Goal: Information Seeking & Learning: Learn about a topic

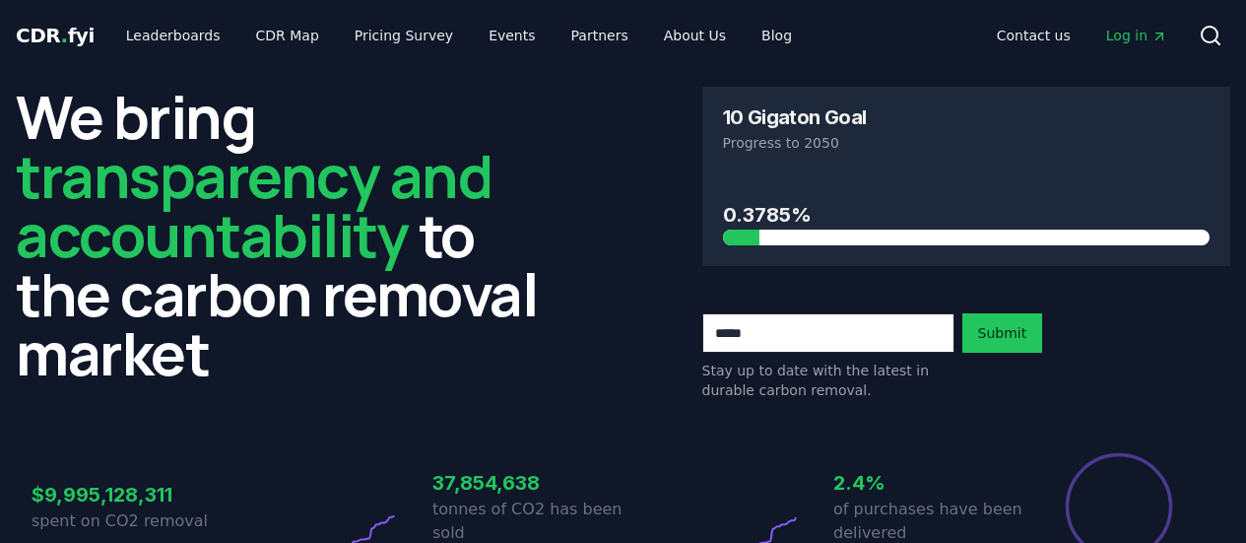
click at [163, 34] on link "Leaderboards" at bounding box center [173, 35] width 126 height 35
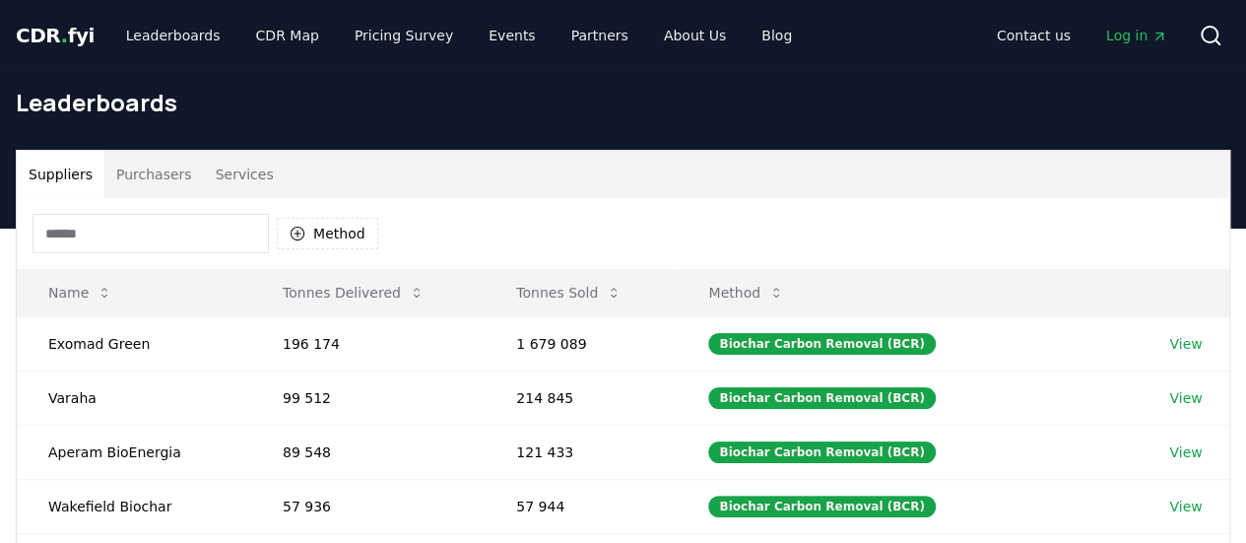
click at [135, 169] on button "Purchasers" at bounding box center [154, 174] width 100 height 47
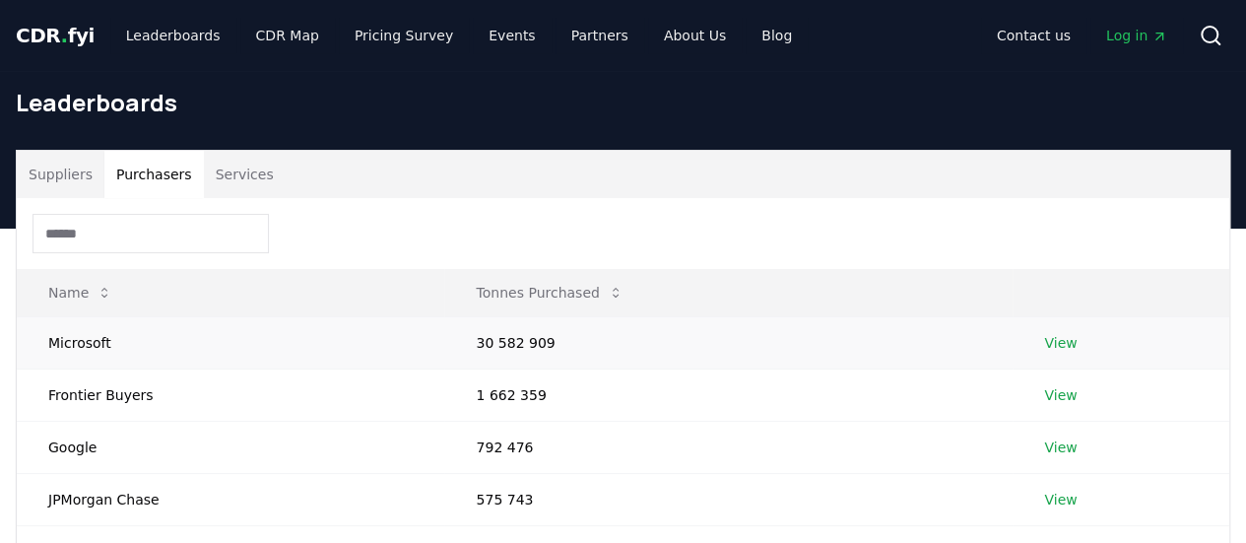
click at [1058, 336] on link "View" at bounding box center [1060, 343] width 33 height 20
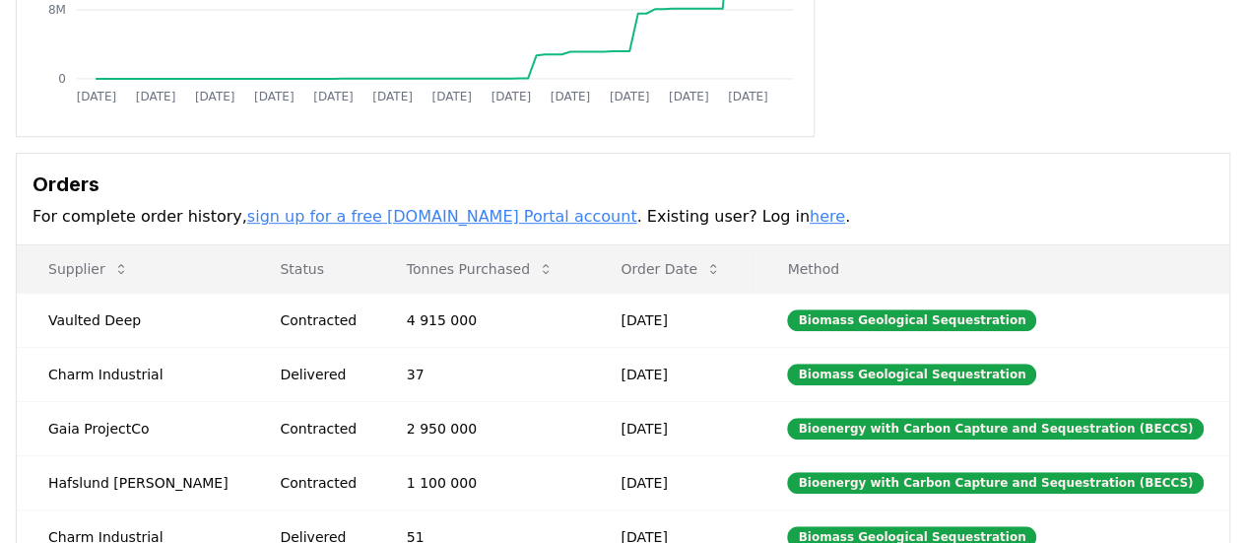
scroll to position [461, 0]
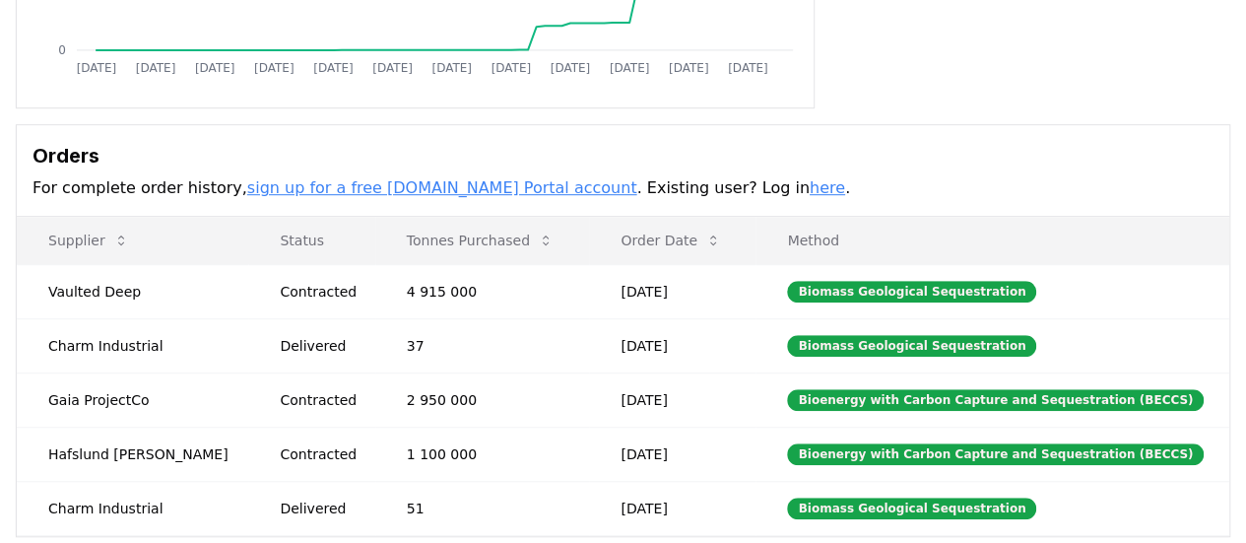
click at [461, 191] on link "sign up for a free [DOMAIN_NAME] Portal account" at bounding box center [442, 187] width 390 height 19
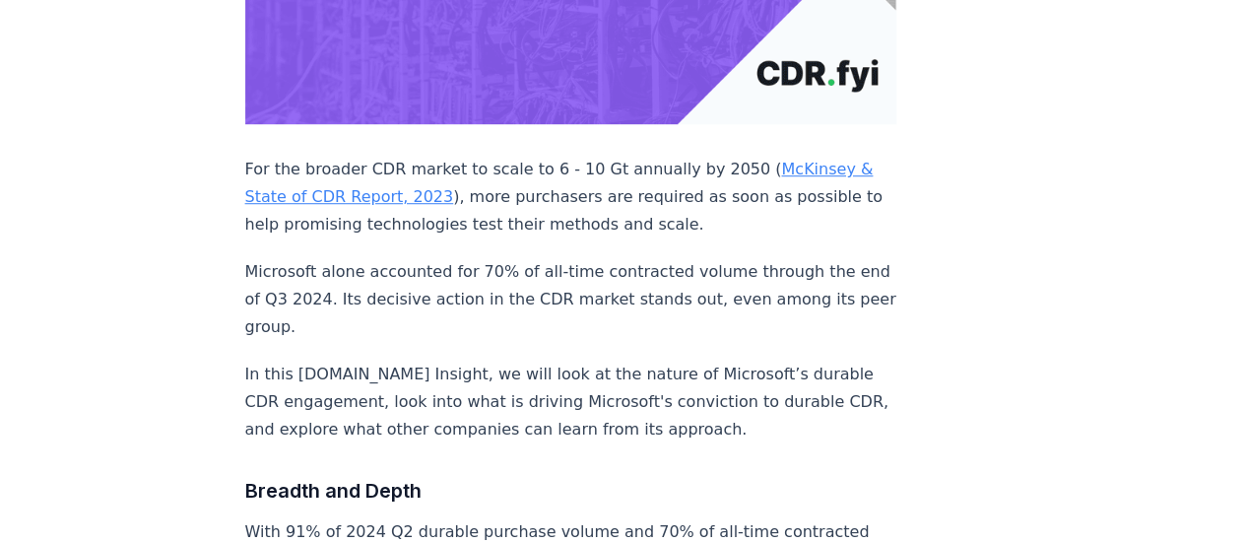
scroll to position [728, 0]
